Goal: Task Accomplishment & Management: Use online tool/utility

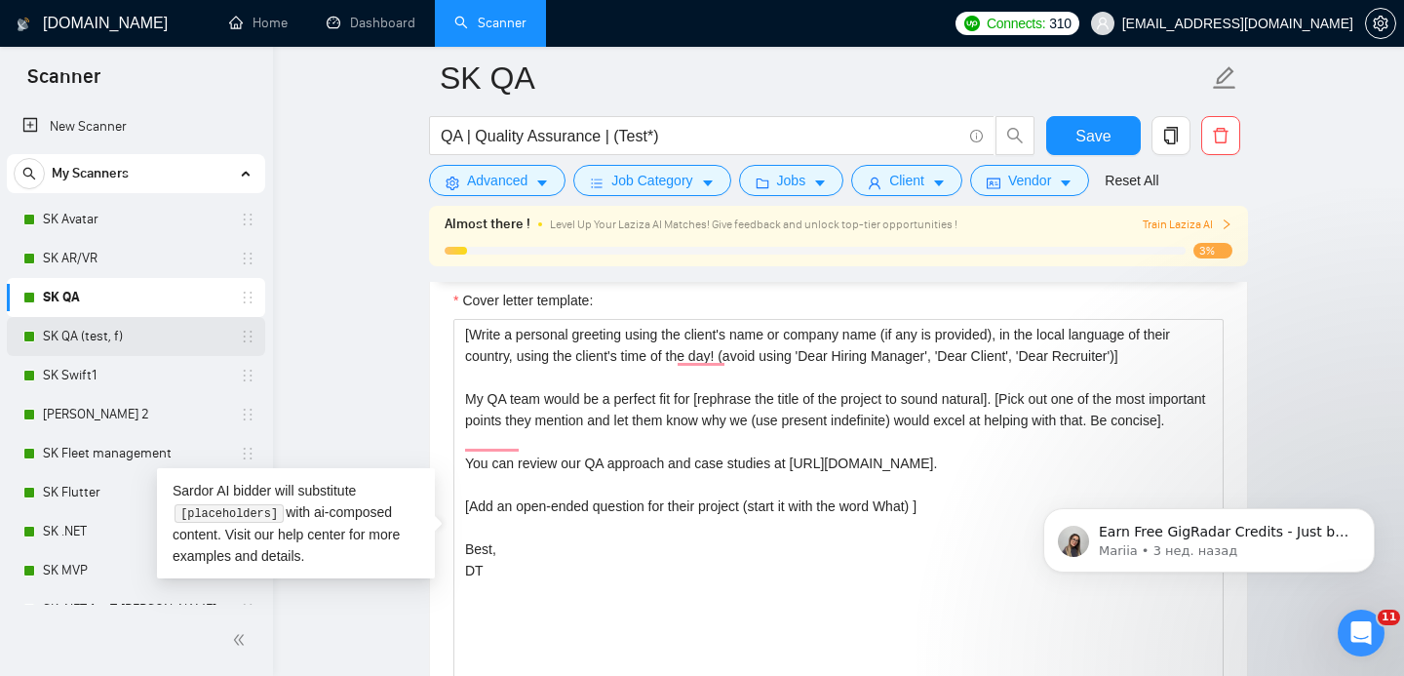
scroll to position [2260, 0]
click at [95, 377] on link "SK Swift1" at bounding box center [135, 375] width 185 height 39
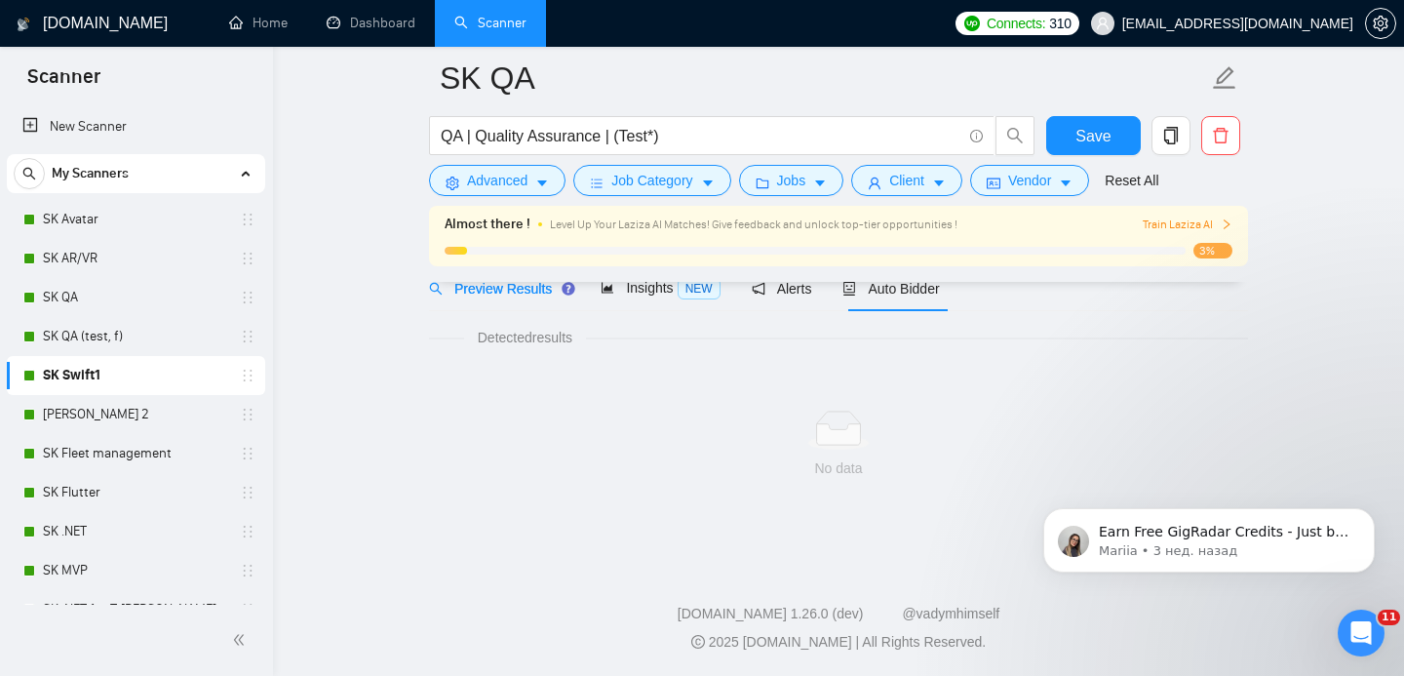
scroll to position [1255, 0]
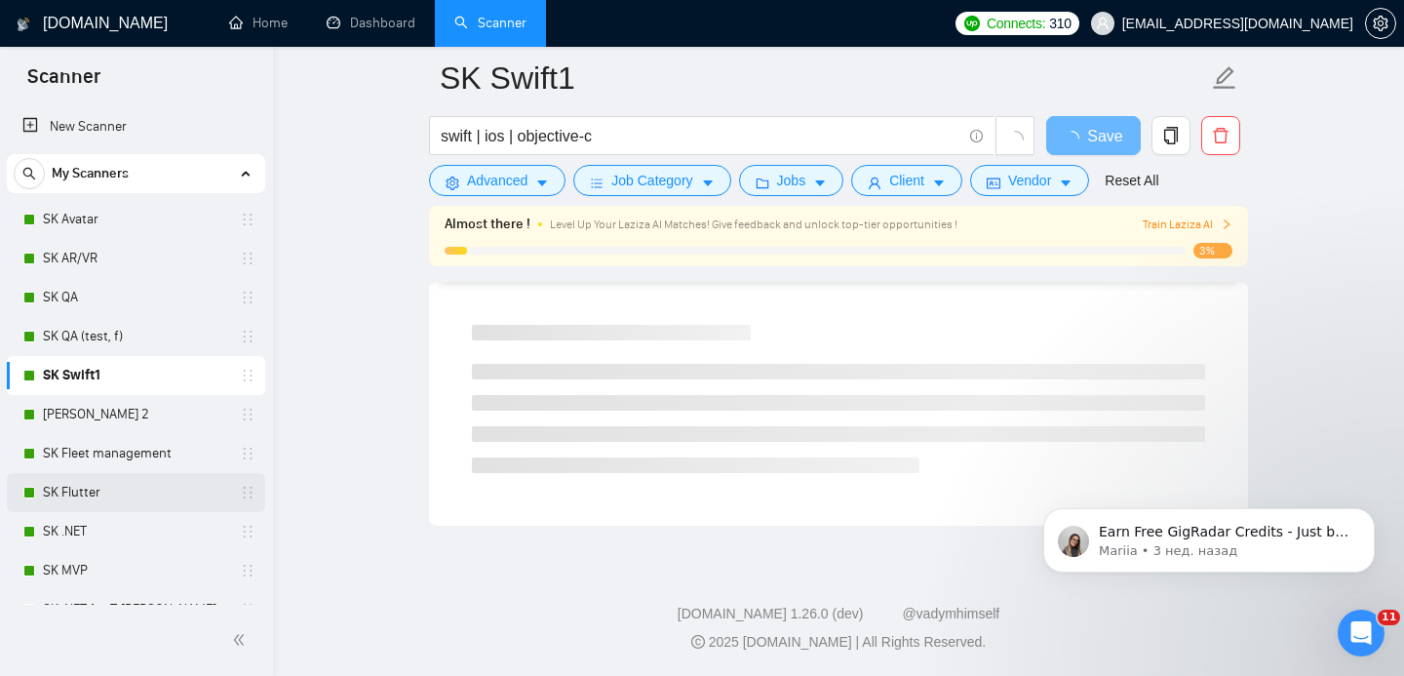
click at [99, 497] on link "SK Flutter" at bounding box center [135, 492] width 185 height 39
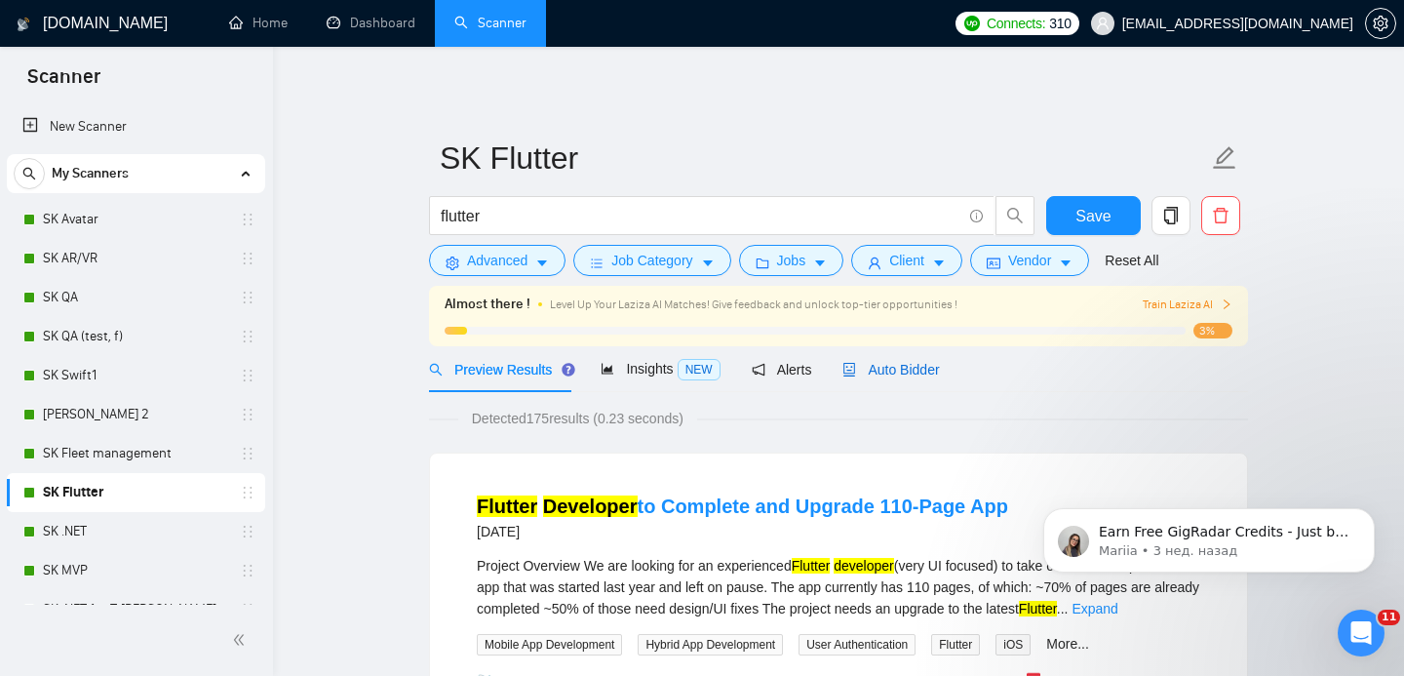
click at [914, 362] on span "Auto Bidder" at bounding box center [890, 370] width 97 height 16
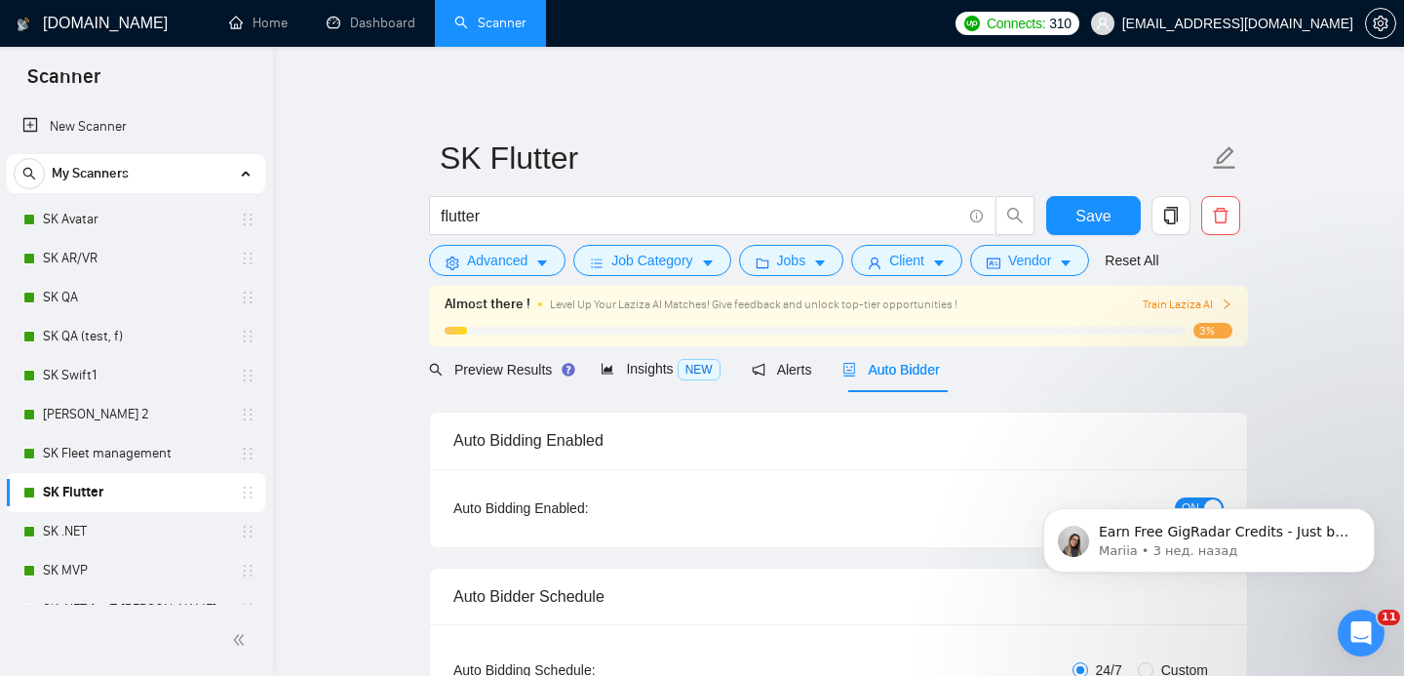
checkbox input "true"
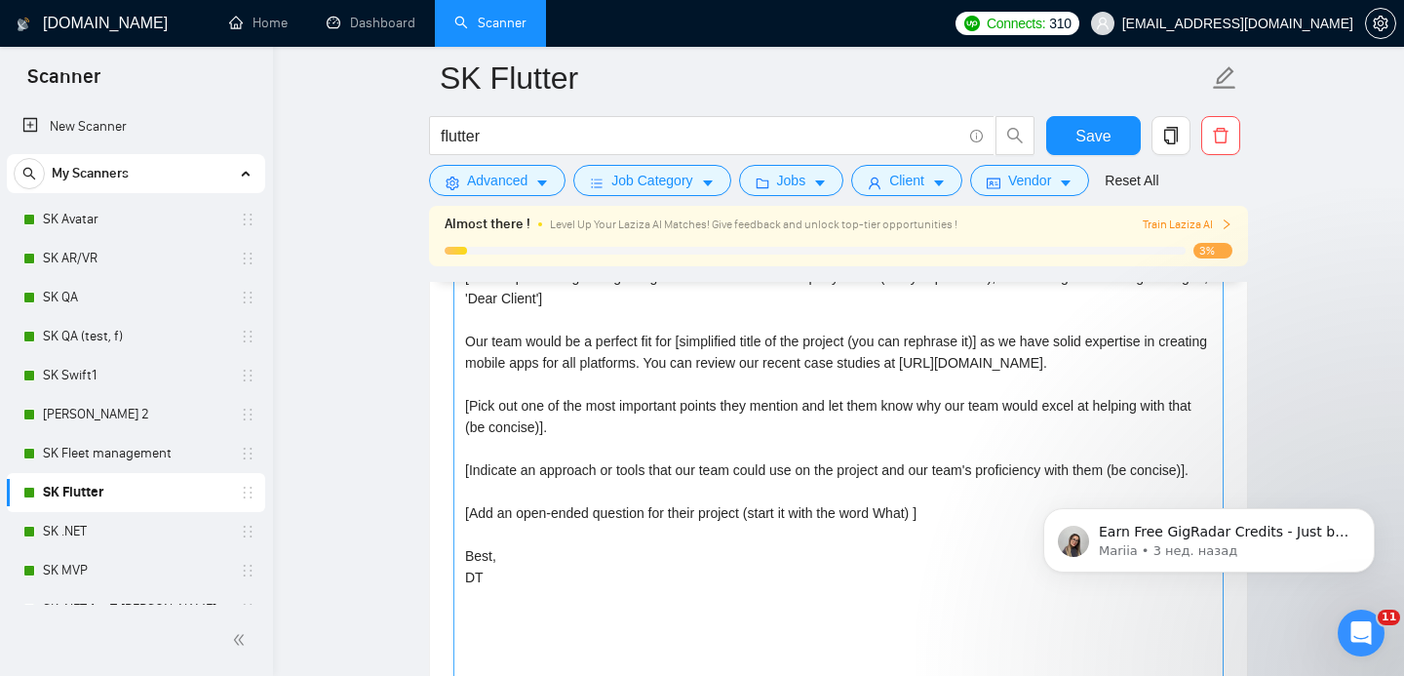
scroll to position [2318, 0]
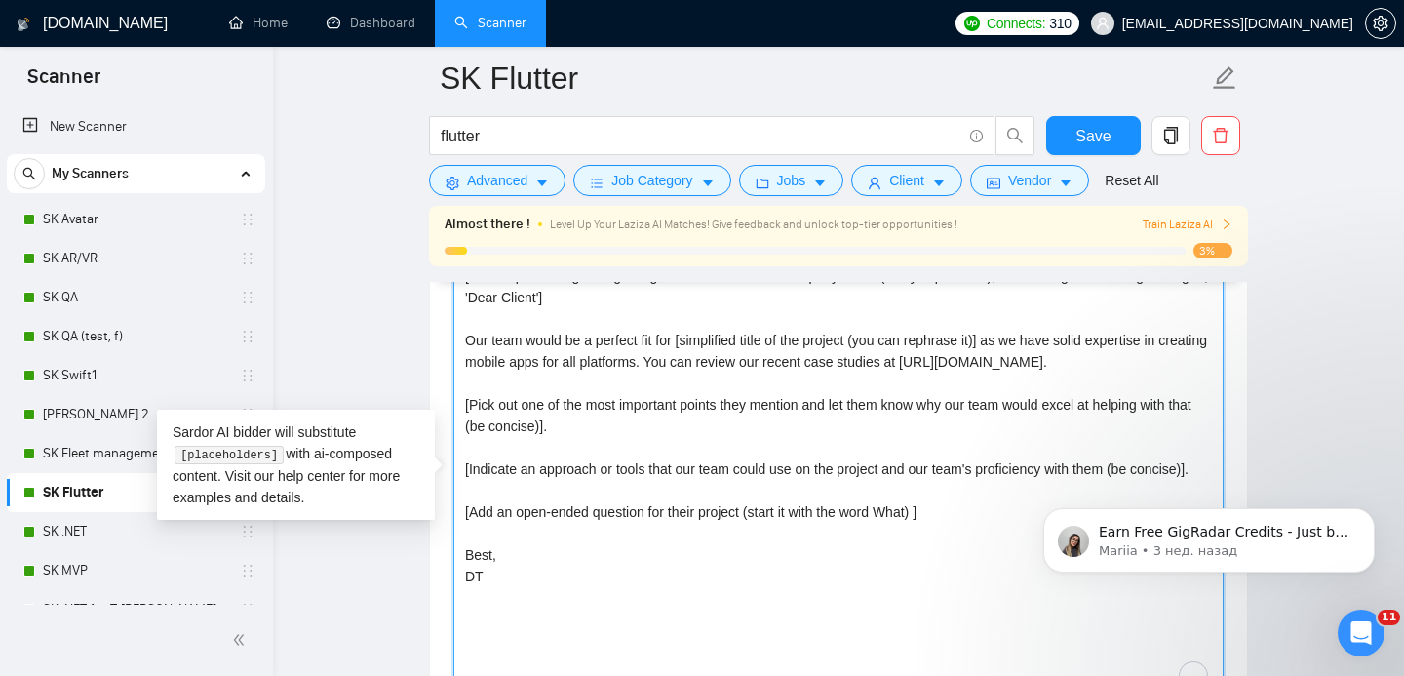
drag, startPoint x: 711, startPoint y: 359, endPoint x: 1185, endPoint y: 365, distance: 474.8
click at [1185, 365] on textarea "[Write a personal greeting using the client's name or company name (if any is p…" at bounding box center [838, 479] width 770 height 439
drag, startPoint x: 1192, startPoint y: 365, endPoint x: 709, endPoint y: 360, distance: 483.6
click at [709, 360] on textarea "[Write a personal greeting using the client's name or company name (if any is p…" at bounding box center [838, 479] width 770 height 439
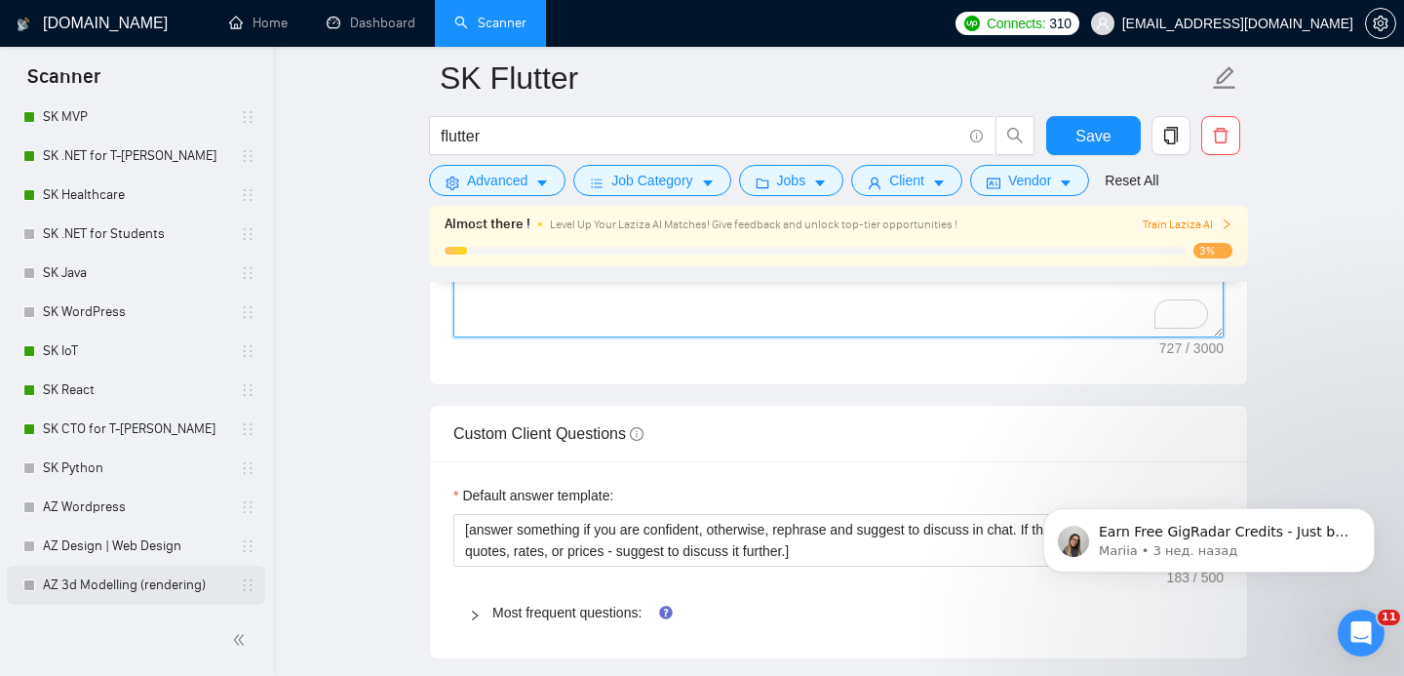
scroll to position [2690, 0]
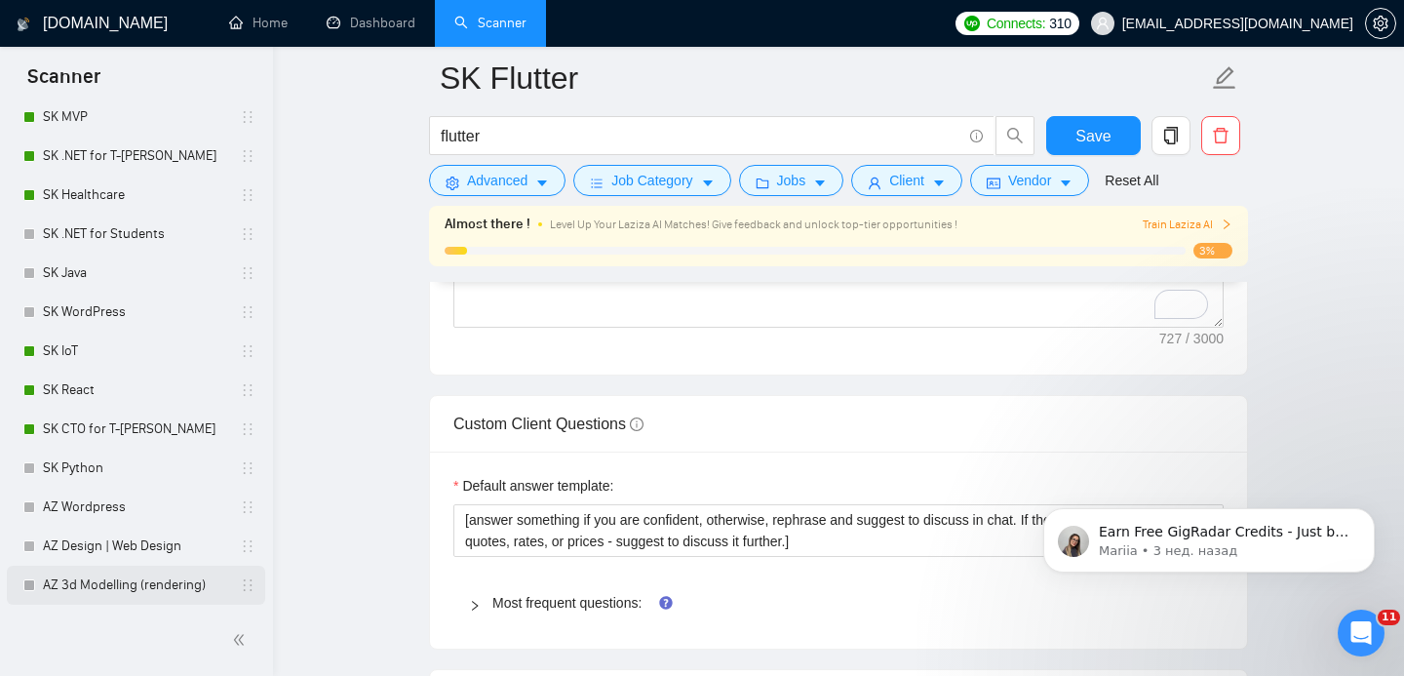
click at [122, 587] on link "AZ 3d Modelling (rendering)" at bounding box center [135, 584] width 185 height 39
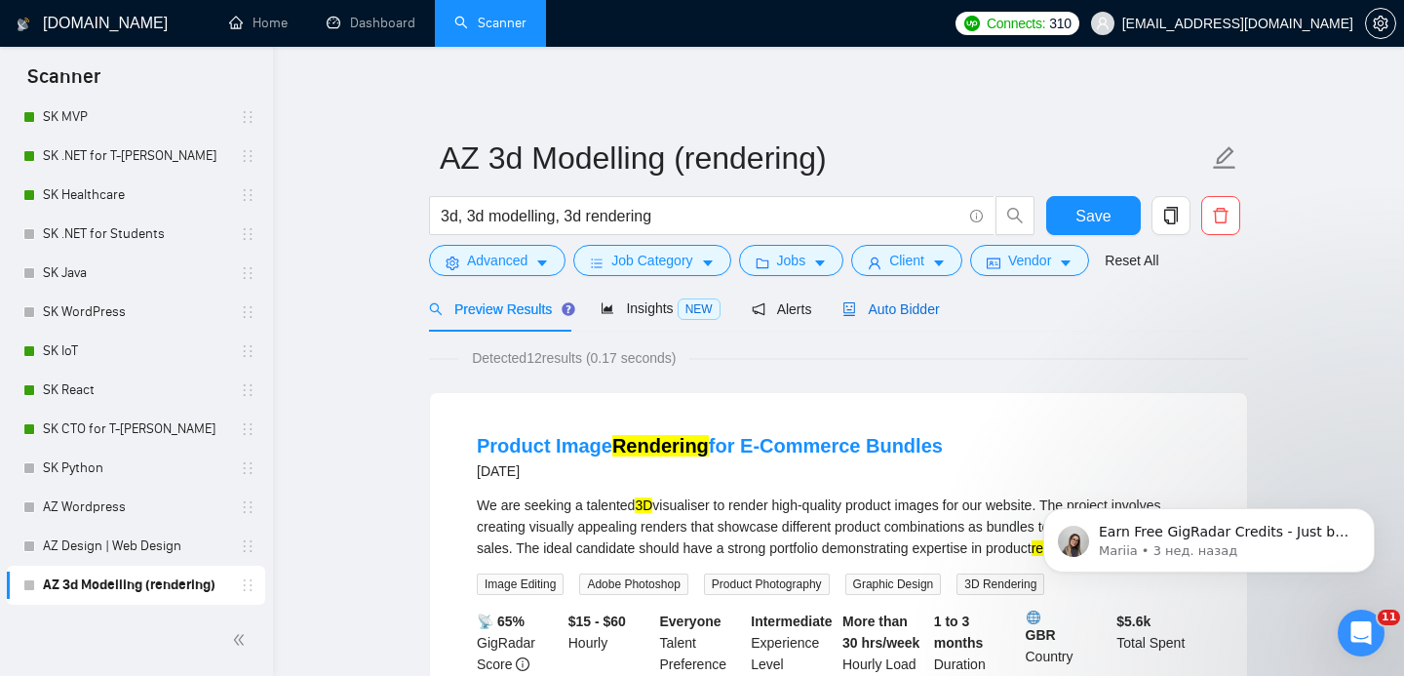
click at [913, 312] on span "Auto Bidder" at bounding box center [890, 309] width 97 height 16
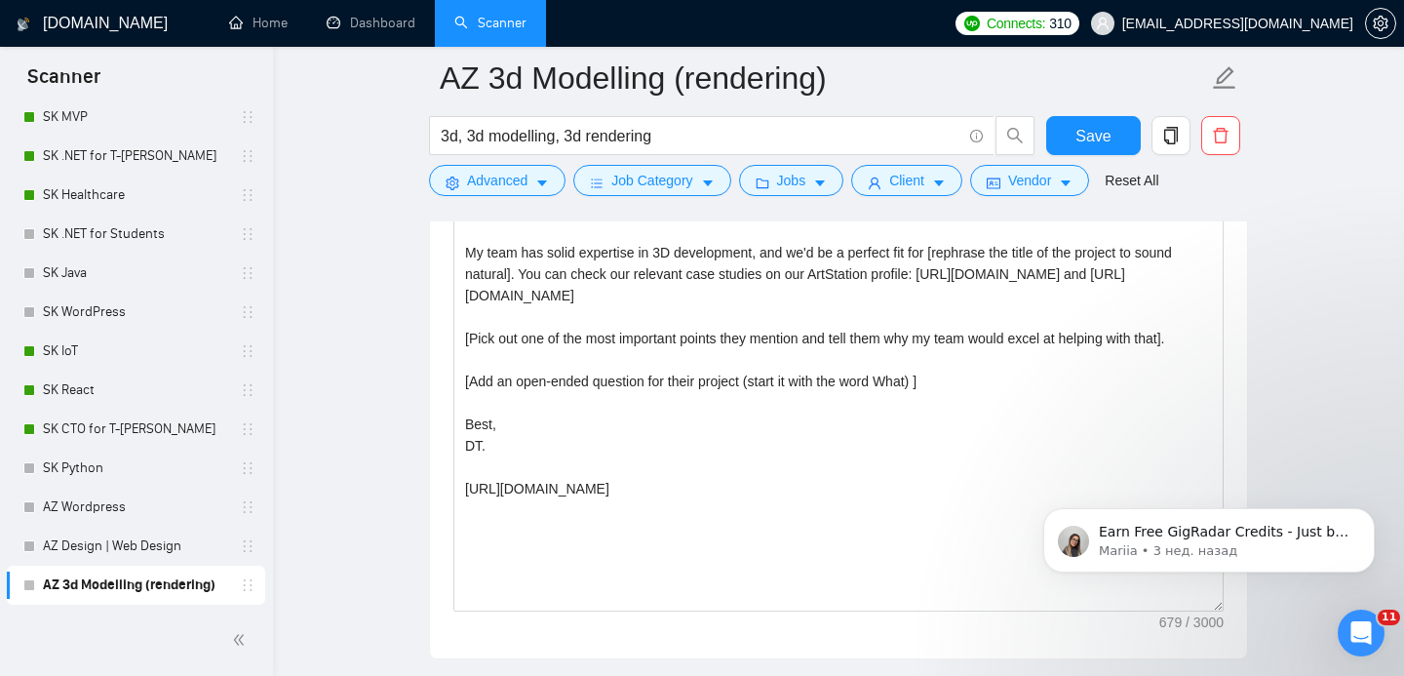
scroll to position [2306, 0]
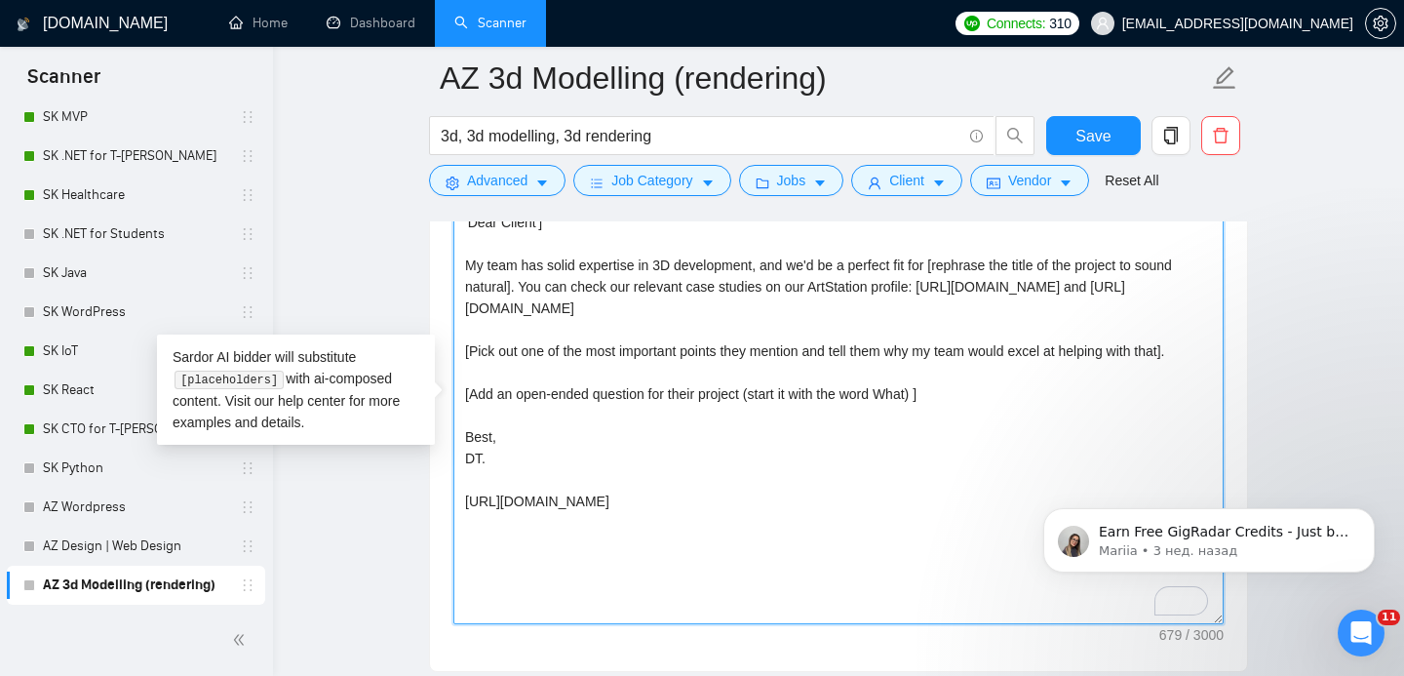
drag, startPoint x: 522, startPoint y: 288, endPoint x: 946, endPoint y: 325, distance: 425.7
click at [946, 325] on textarea "[Write a personal greeting using the client's name or company name (if any is p…" at bounding box center [838, 404] width 770 height 439
